Goal: Entertainment & Leisure: Consume media (video, audio)

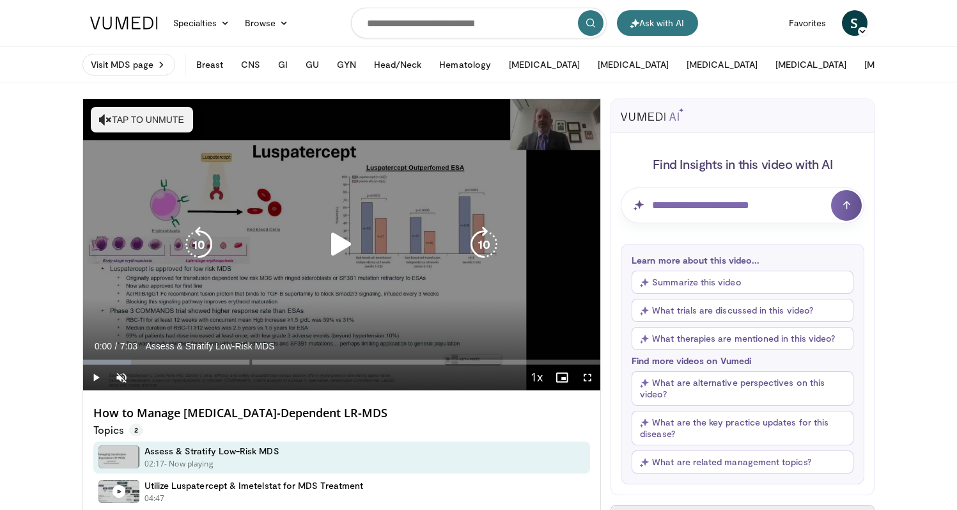
click at [336, 241] on icon "Video Player" at bounding box center [342, 244] width 36 height 36
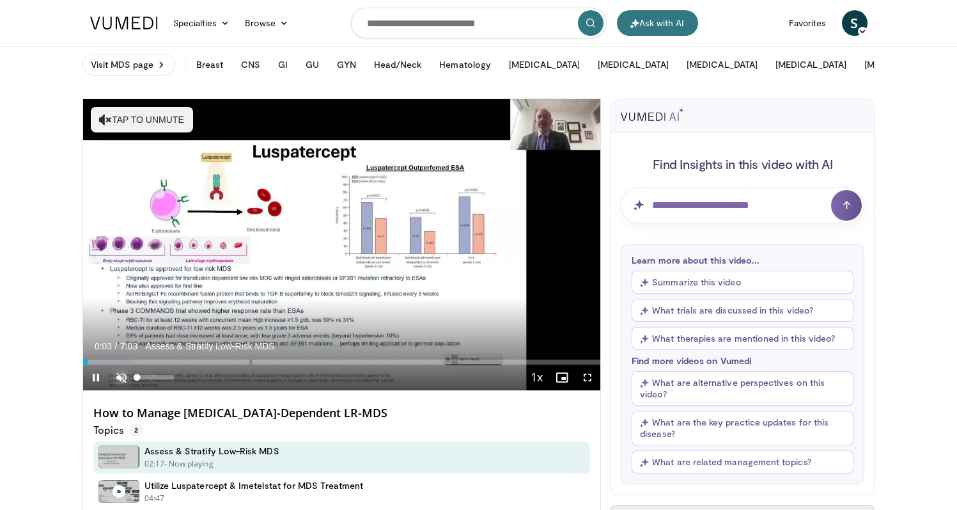
click at [120, 375] on span "Video Player" at bounding box center [122, 378] width 26 height 26
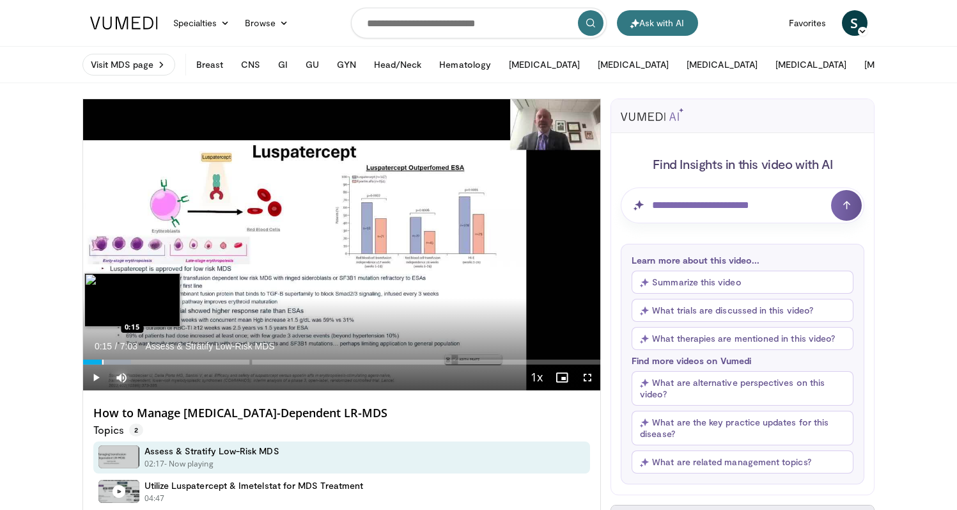
click at [102, 361] on div "Progress Bar" at bounding box center [102, 361] width 1 height 5
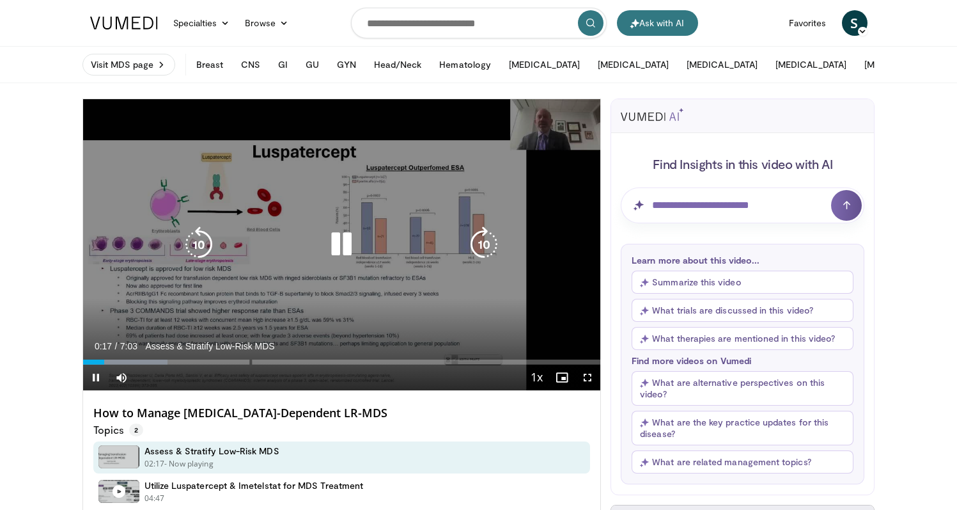
click at [122, 359] on video-js "**********" at bounding box center [342, 245] width 518 height 292
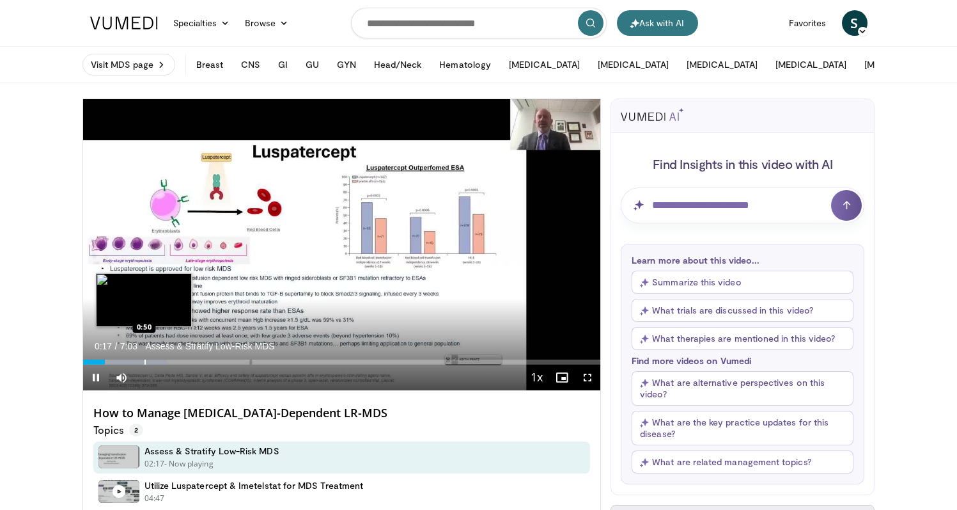
click at [144, 359] on div "Loaded : 16.39% 0:18 0:50" at bounding box center [342, 358] width 518 height 12
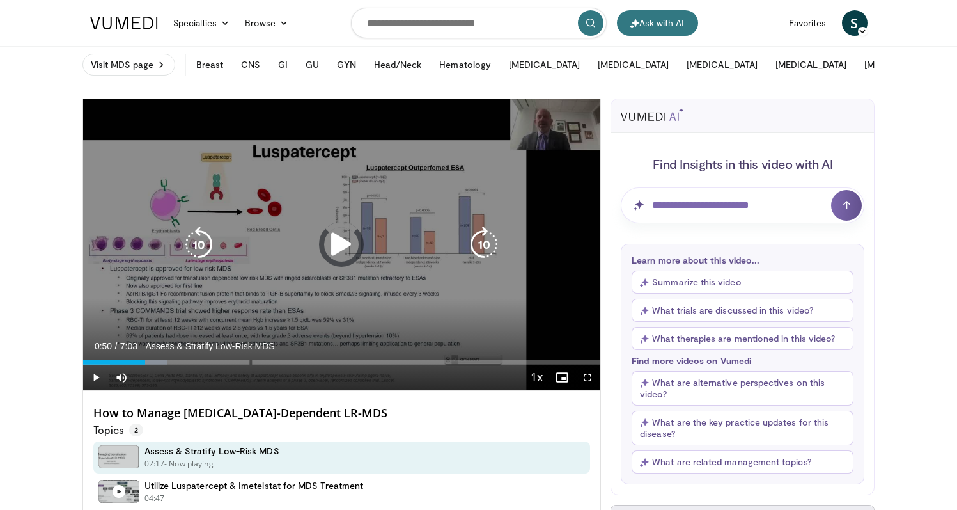
click at [175, 360] on div "Loaded : 16.39% 0:50" at bounding box center [342, 361] width 518 height 5
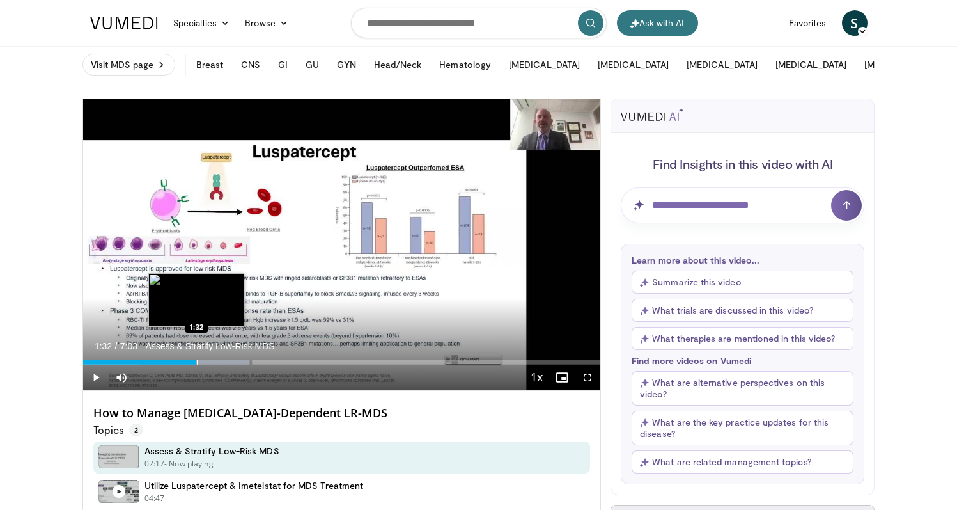
click at [197, 359] on div "Progress Bar" at bounding box center [197, 361] width 1 height 5
click at [220, 359] on div "Progress Bar" at bounding box center [220, 361] width 1 height 5
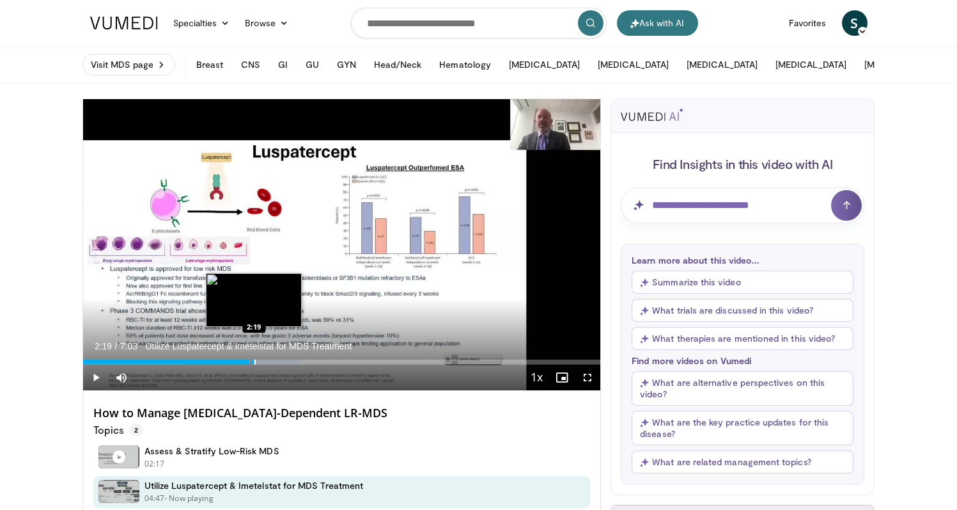
click at [255, 364] on div "Progress Bar" at bounding box center [255, 361] width 1 height 5
click at [233, 359] on div "Progress Bar" at bounding box center [233, 361] width 1 height 5
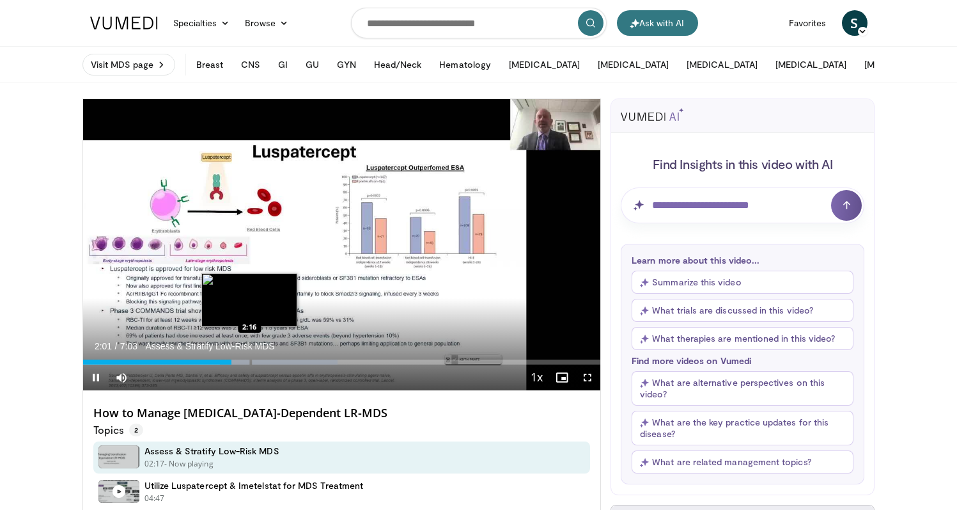
click at [249, 359] on div "Loaded : 49.22% 2:01 2:16" at bounding box center [342, 358] width 518 height 12
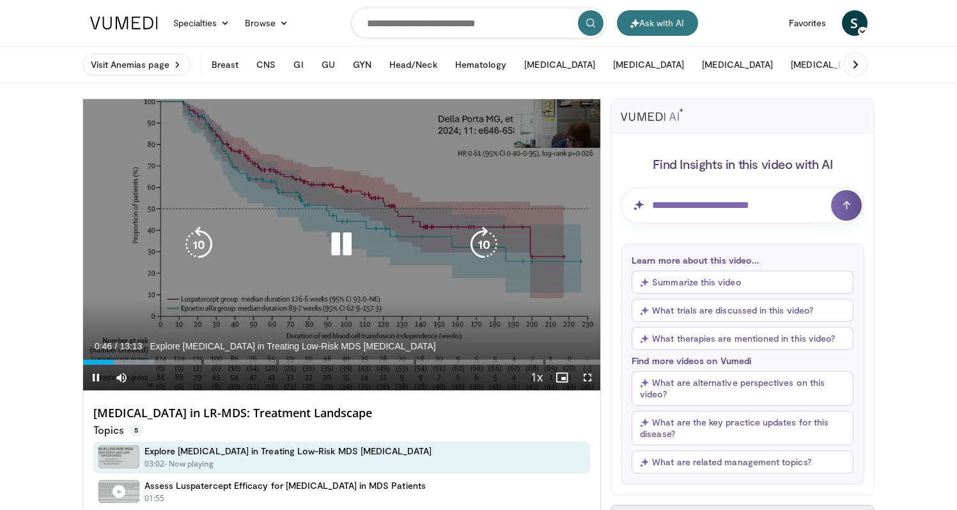
click at [335, 245] on icon "Video Player" at bounding box center [342, 244] width 36 height 36
